Goal: Navigation & Orientation: Find specific page/section

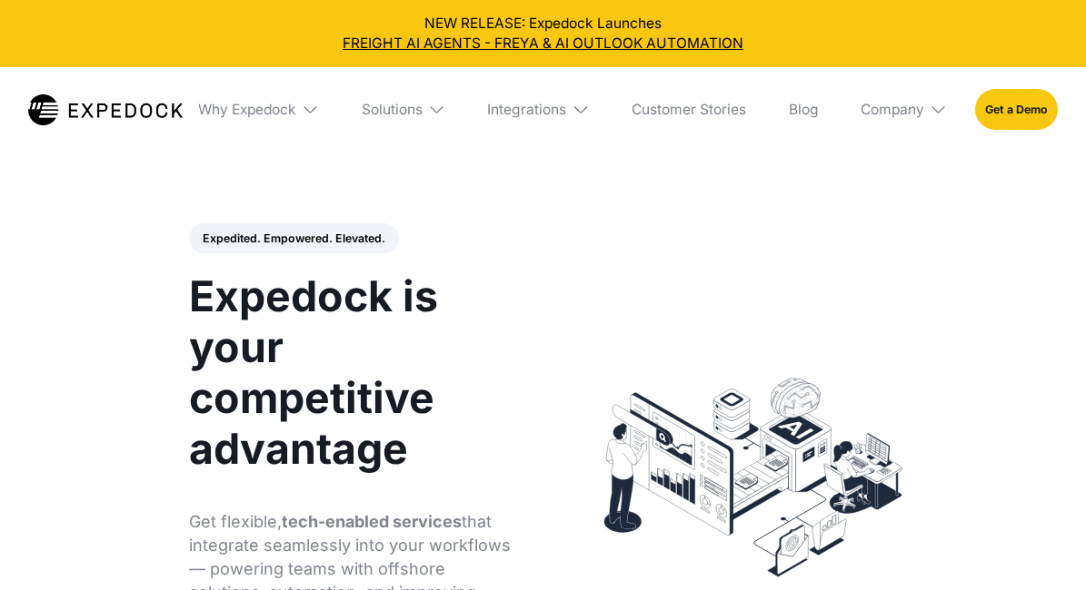
select select
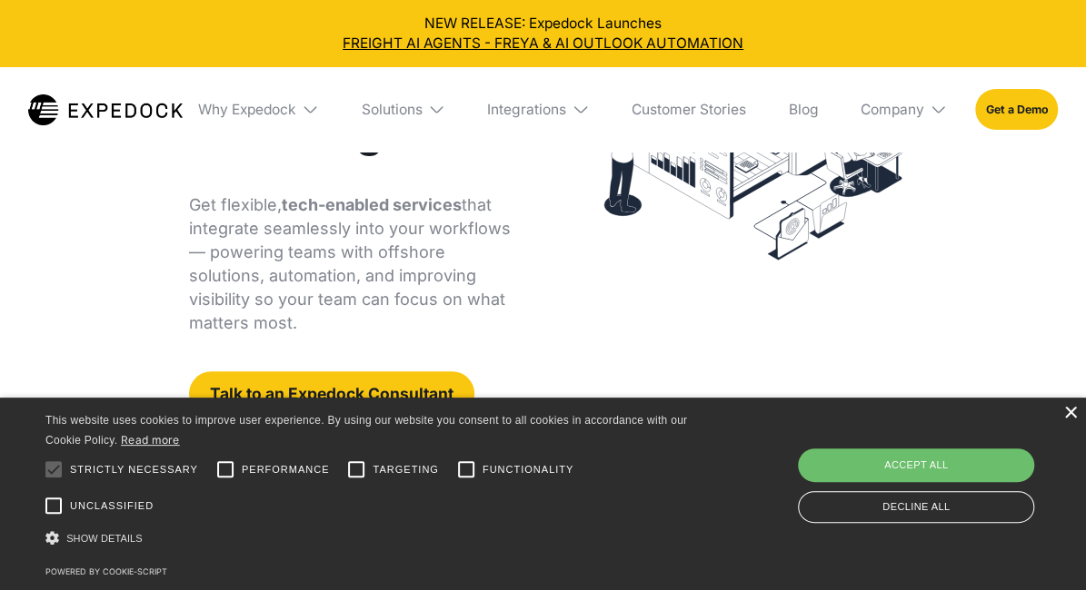
scroll to position [318, 0]
click at [1063, 417] on div "×" at bounding box center [1070, 414] width 14 height 14
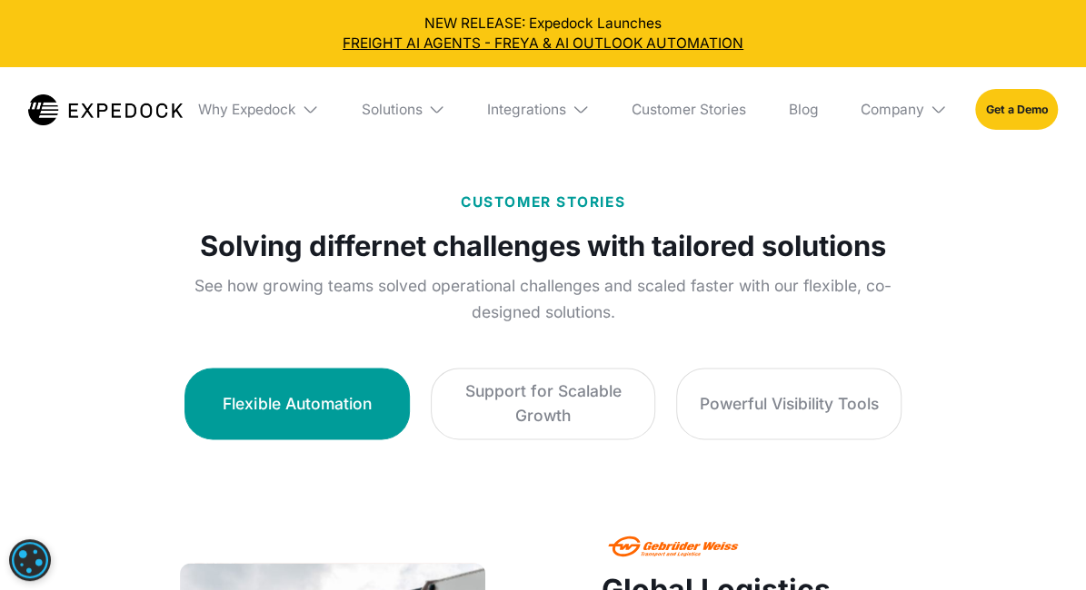
scroll to position [976, 0]
click at [926, 119] on div "Company" at bounding box center [904, 109] width 114 height 84
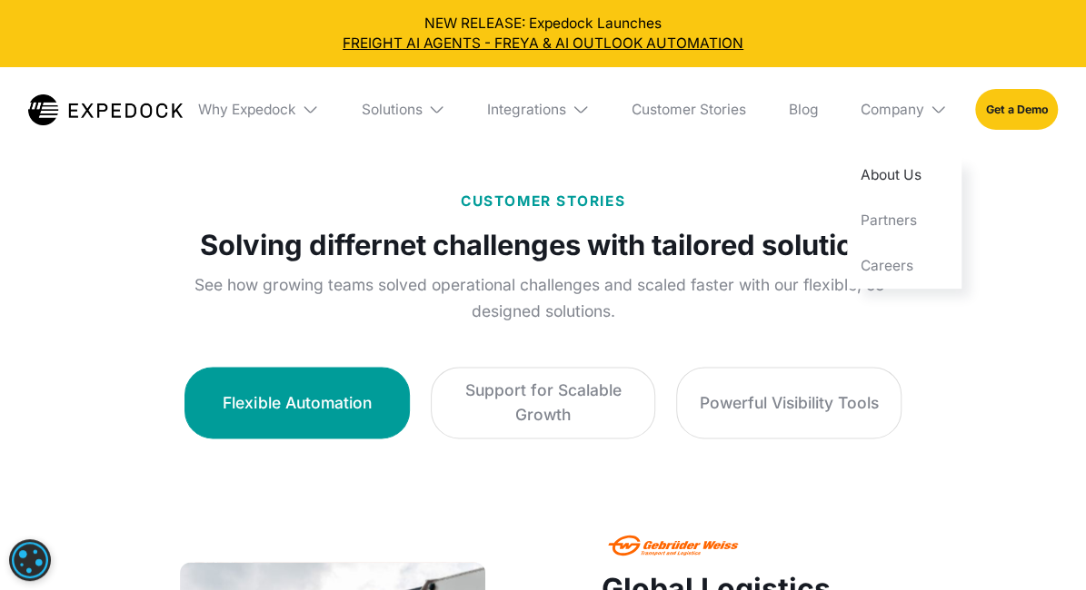
click at [903, 174] on link "About Us" at bounding box center [904, 174] width 114 height 45
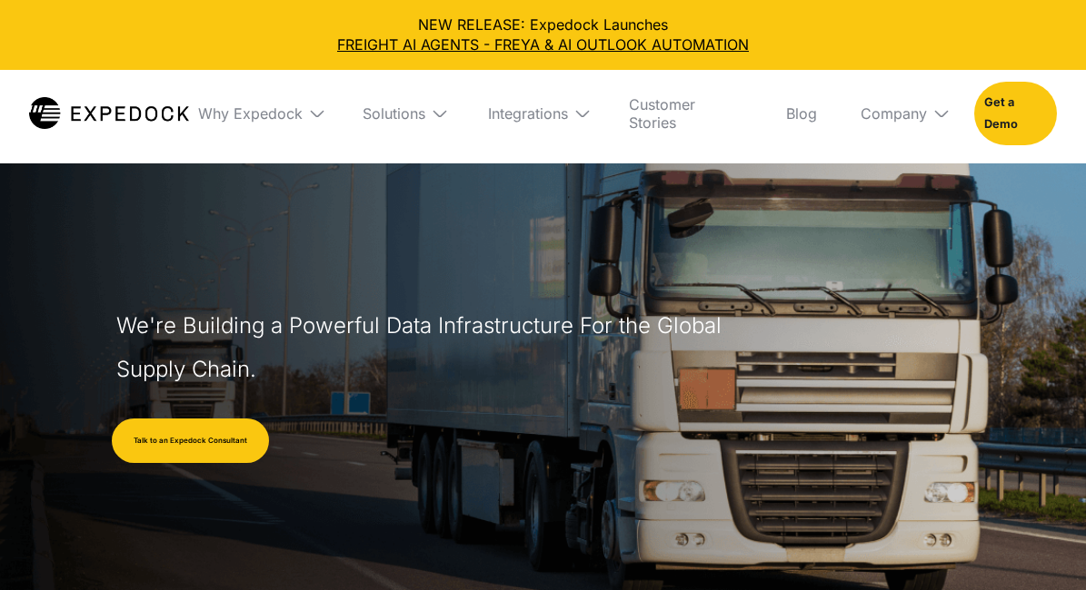
select select
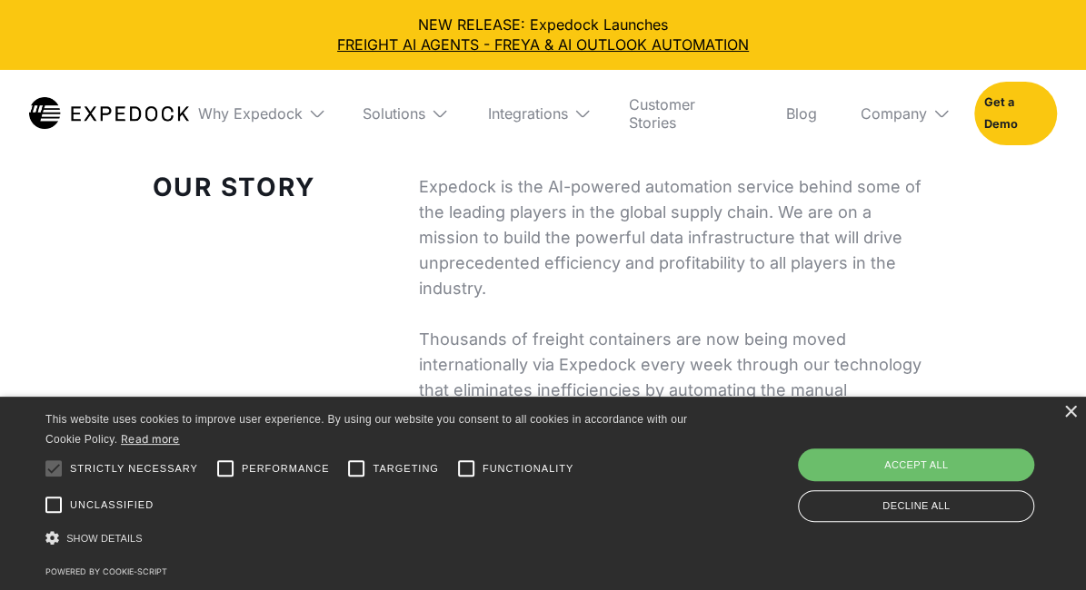
scroll to position [591, 0]
click at [1066, 413] on div "×" at bounding box center [1070, 413] width 14 height 14
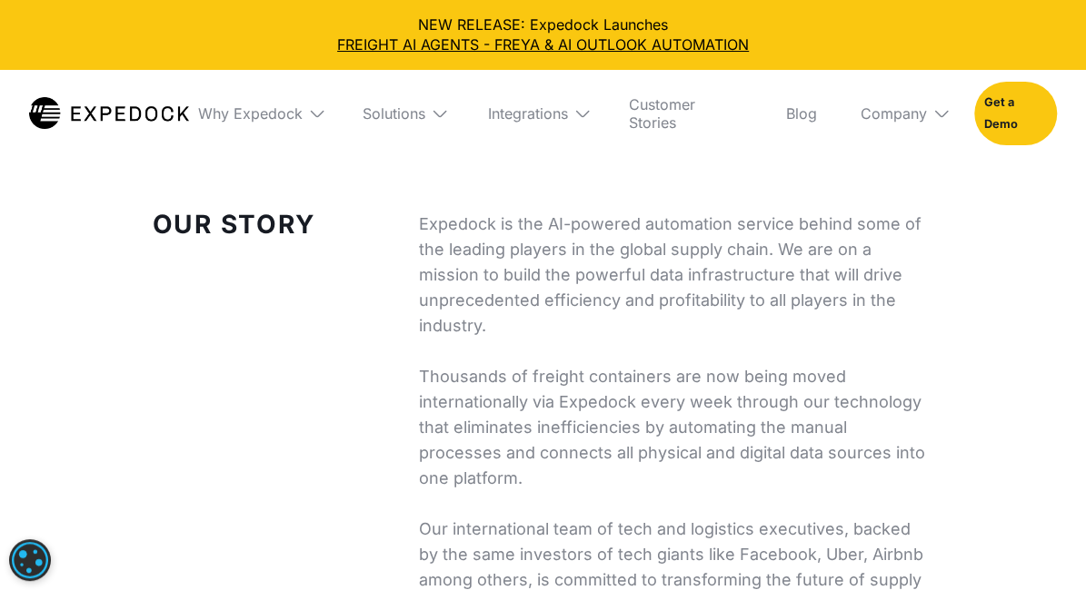
scroll to position [557, 0]
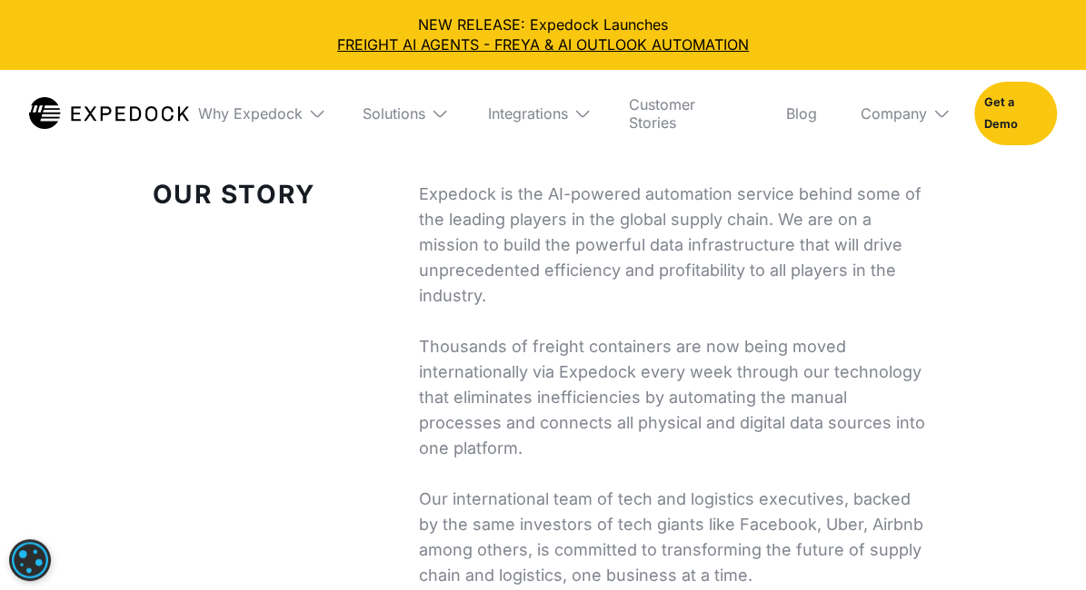
click at [1000, 351] on div "Our Story Expedock is the AI-powered automation service behind some of the lead…" at bounding box center [543, 385] width 1086 height 407
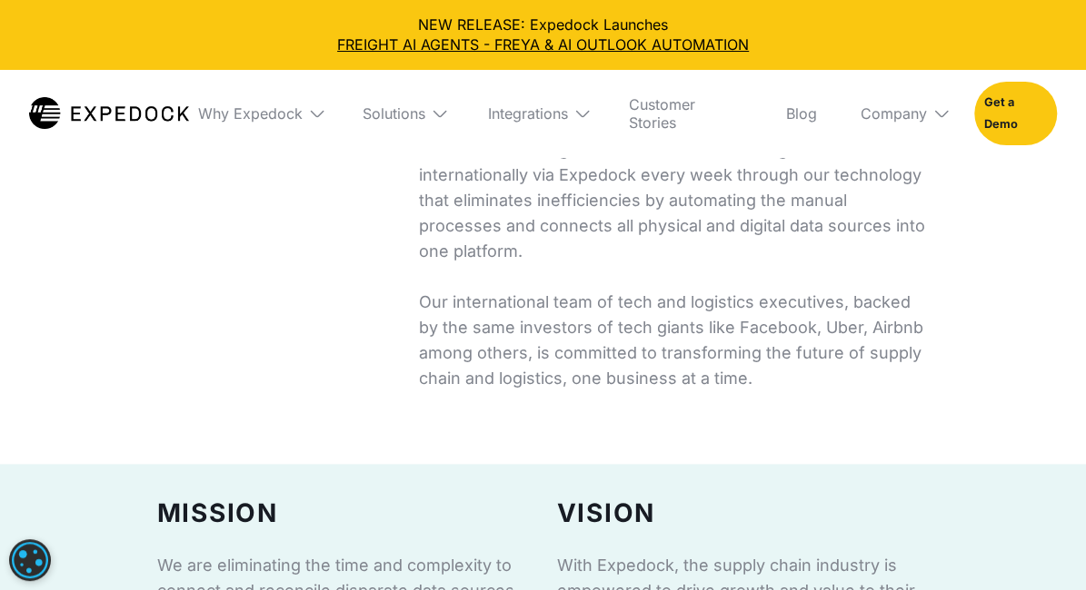
scroll to position [784, 0]
